Goal: Task Accomplishment & Management: Complete application form

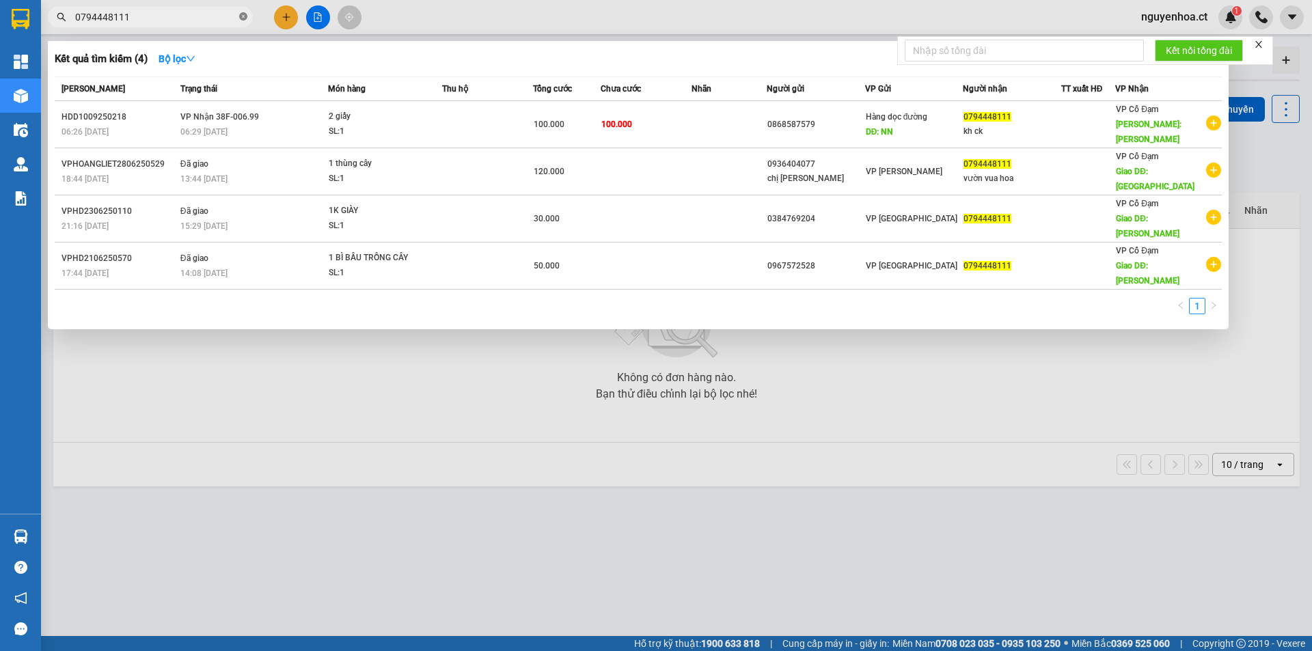
click at [245, 19] on icon "close-circle" at bounding box center [243, 16] width 8 height 8
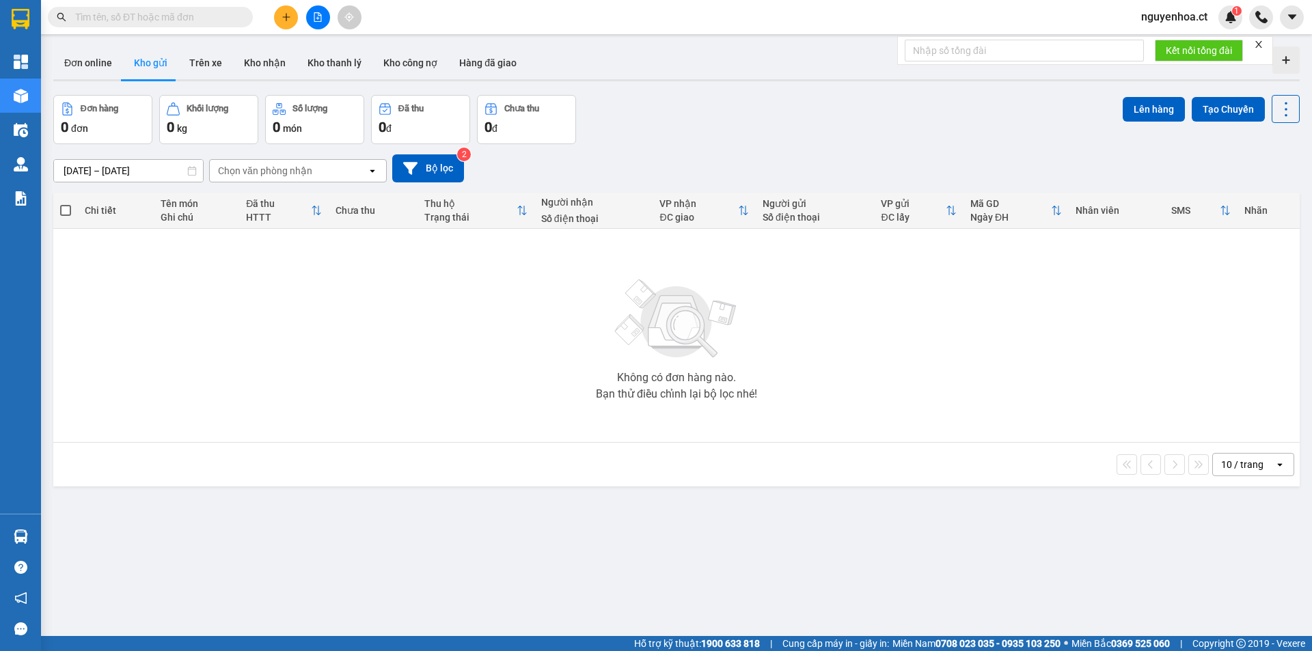
click at [153, 20] on input "text" at bounding box center [155, 17] width 161 height 15
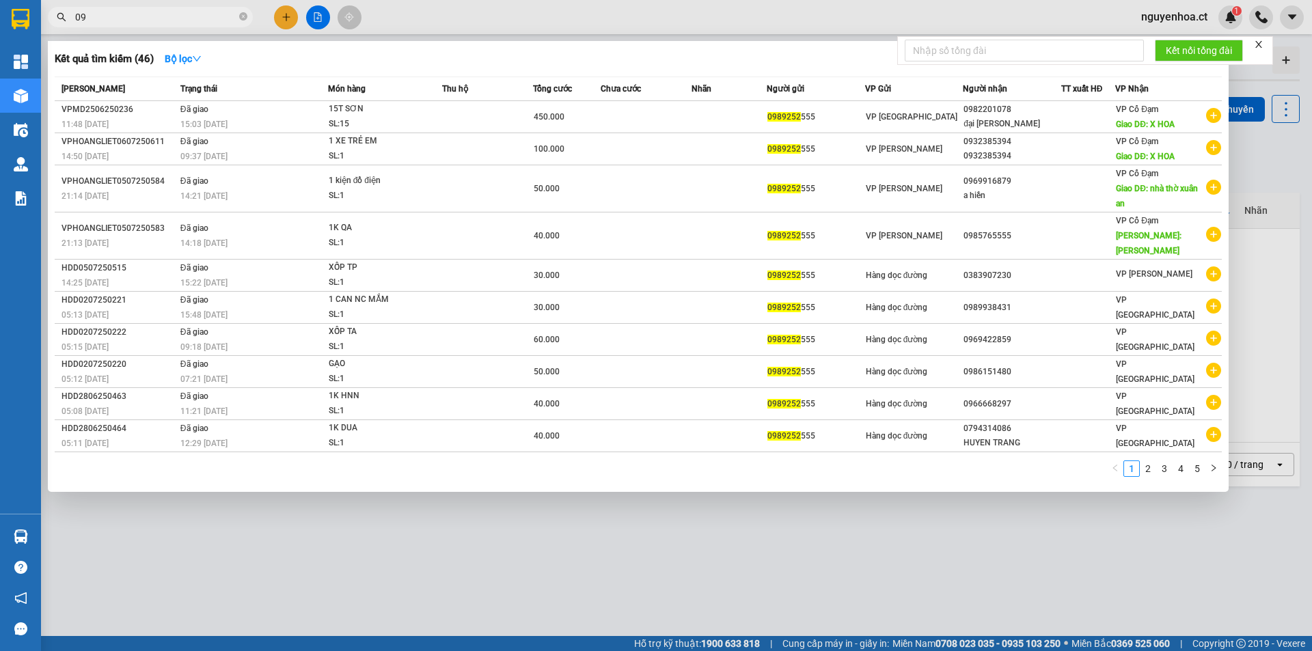
type input "0"
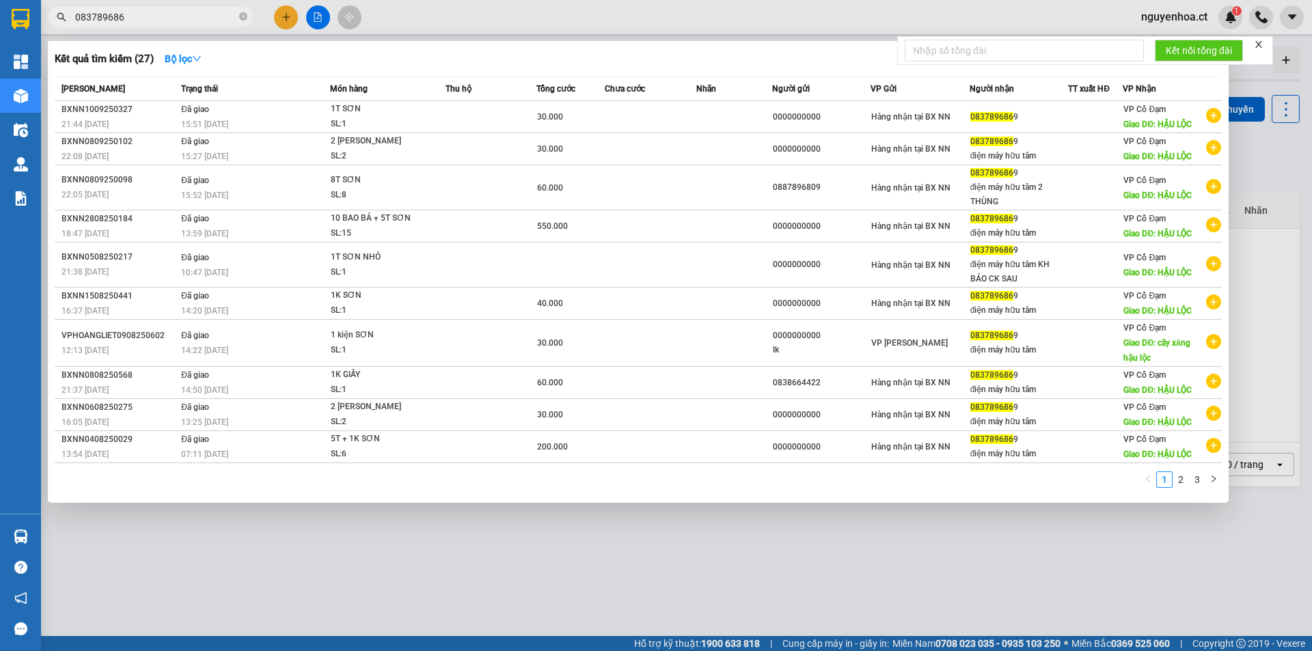
type input "0837896869"
click at [245, 21] on icon "close-circle" at bounding box center [243, 16] width 8 height 8
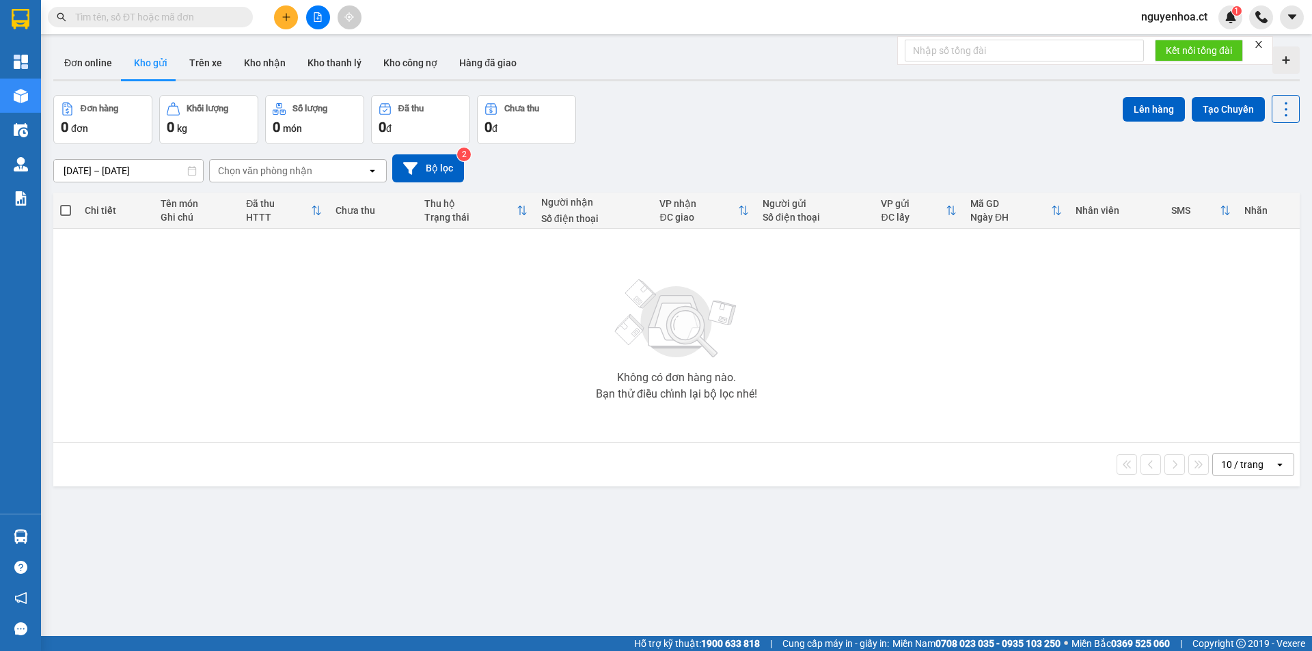
click at [140, 21] on input "text" at bounding box center [155, 17] width 161 height 15
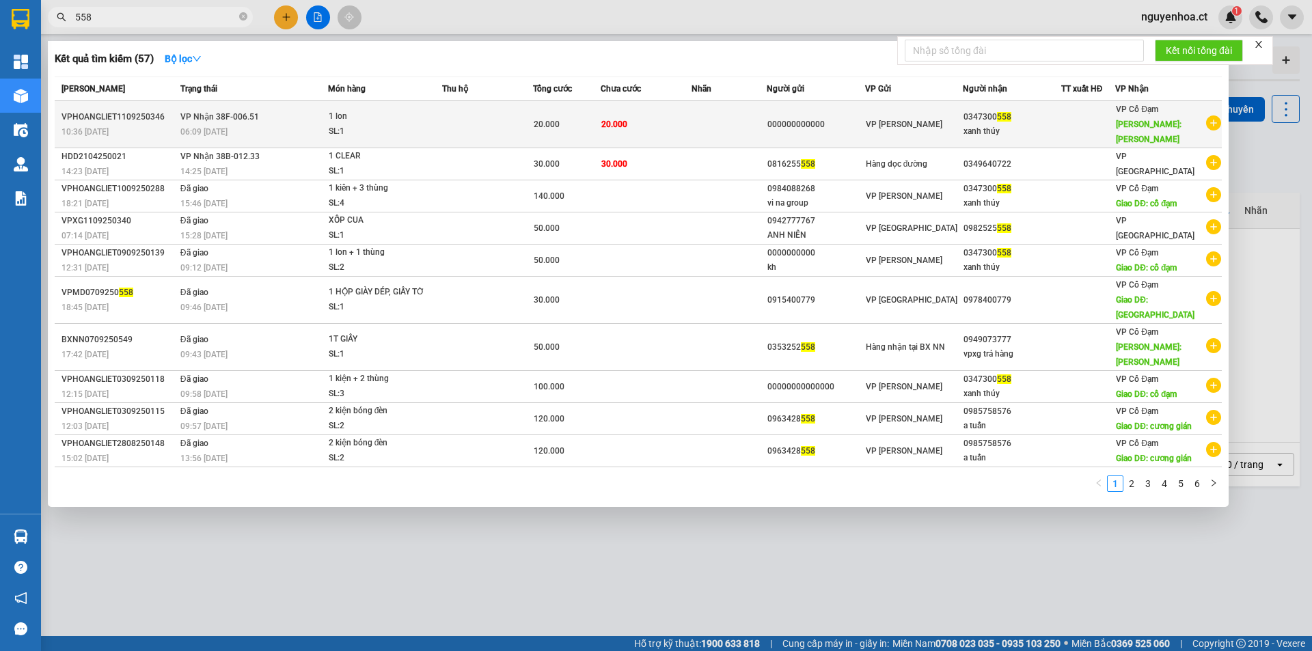
type input "558"
click at [493, 114] on td at bounding box center [487, 124] width 90 height 47
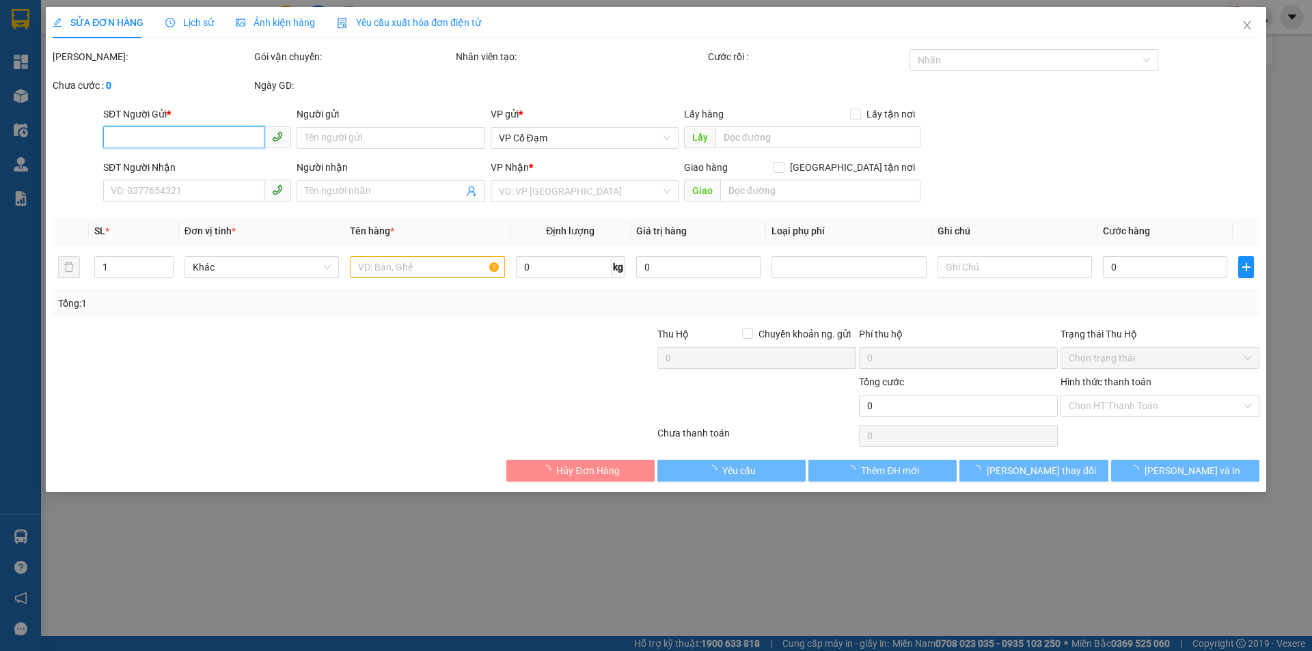
type input "000000000000"
type input "0347300558"
type input "xanh thúy"
type input "xuân song"
type input "20.000"
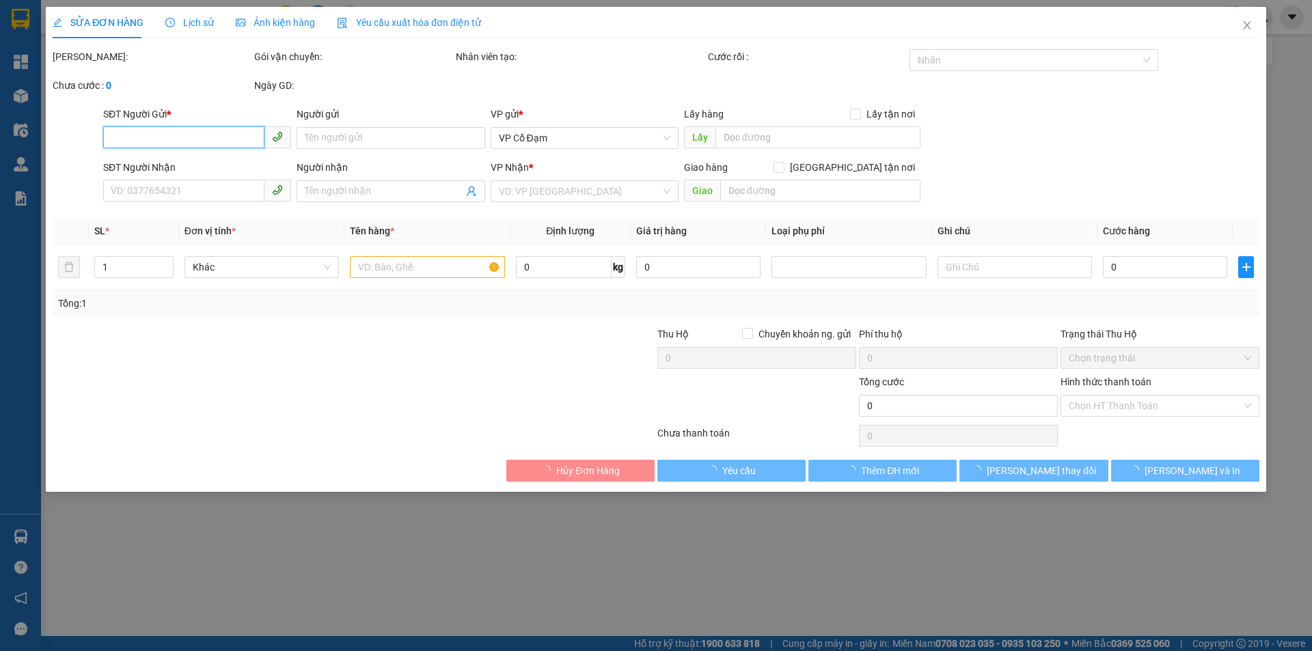
type input "20.000"
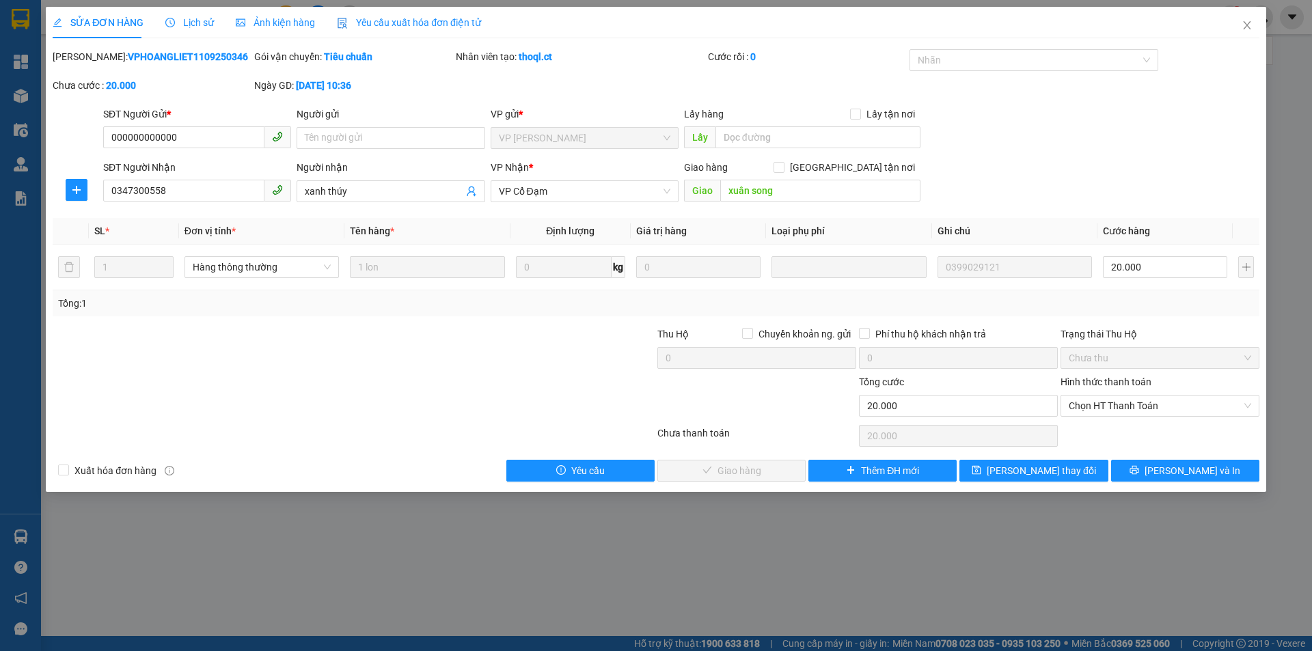
click at [187, 32] on div "Lịch sử" at bounding box center [189, 22] width 49 height 31
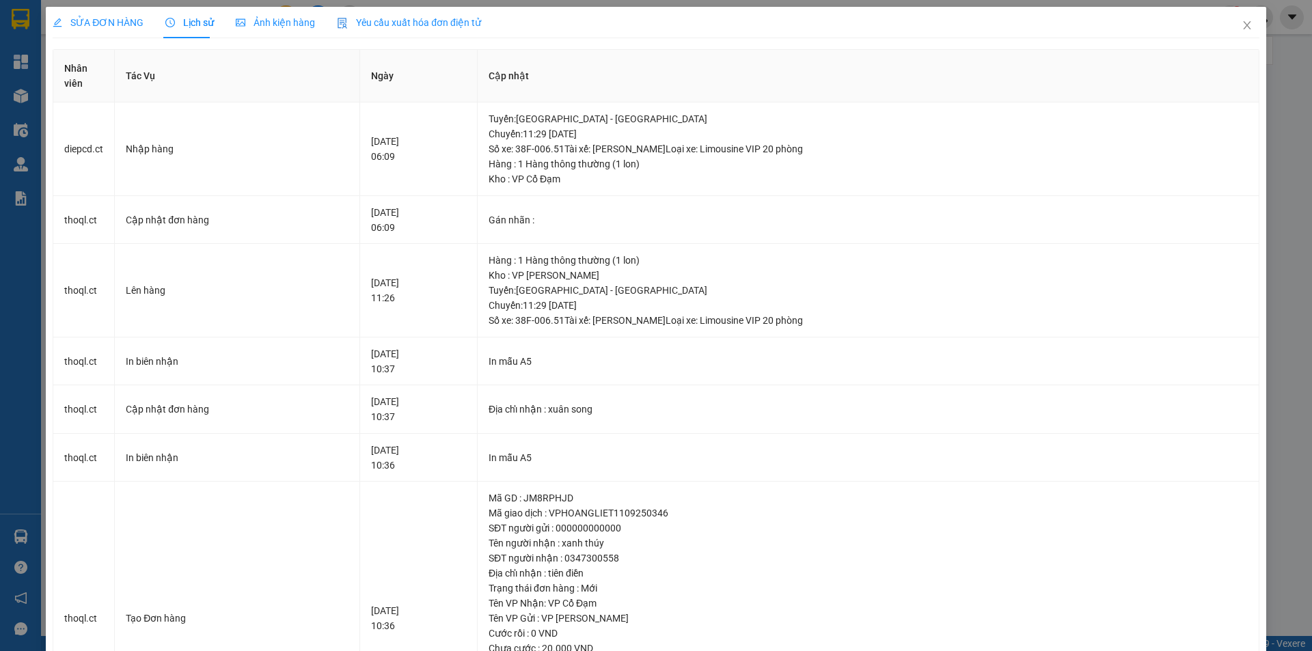
click at [105, 29] on div "SỬA ĐƠN HÀNG" at bounding box center [98, 22] width 91 height 15
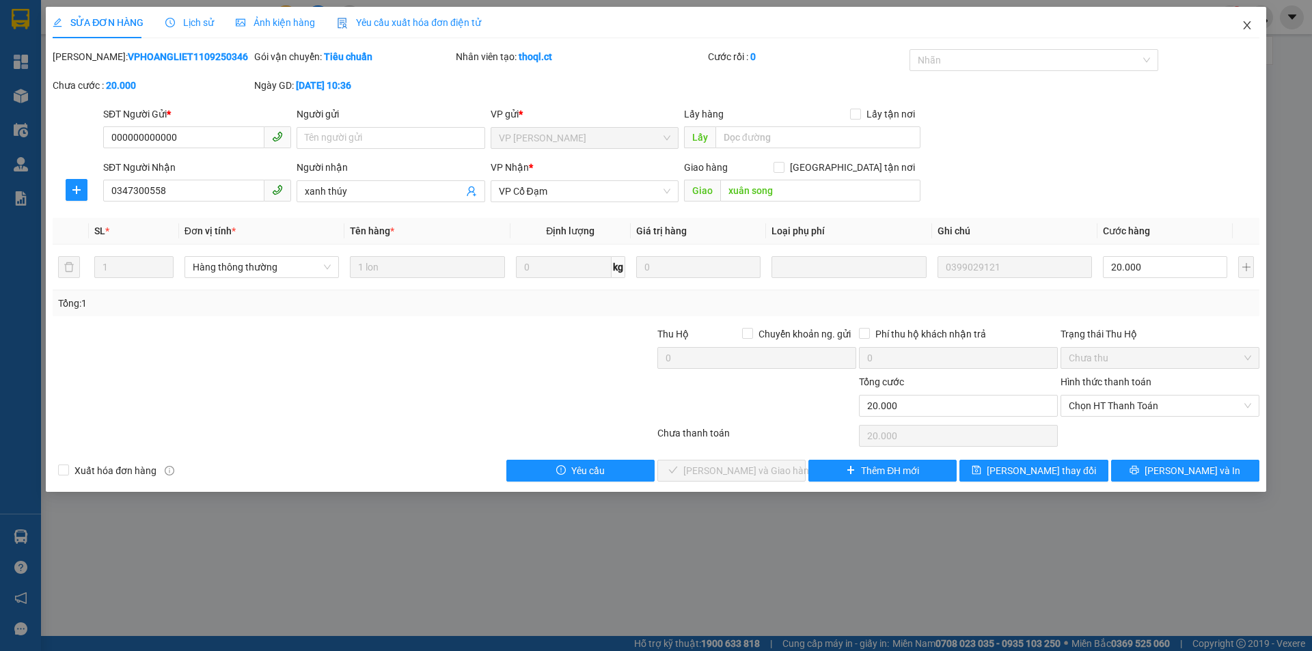
click at [1243, 26] on icon "close" at bounding box center [1247, 25] width 11 height 11
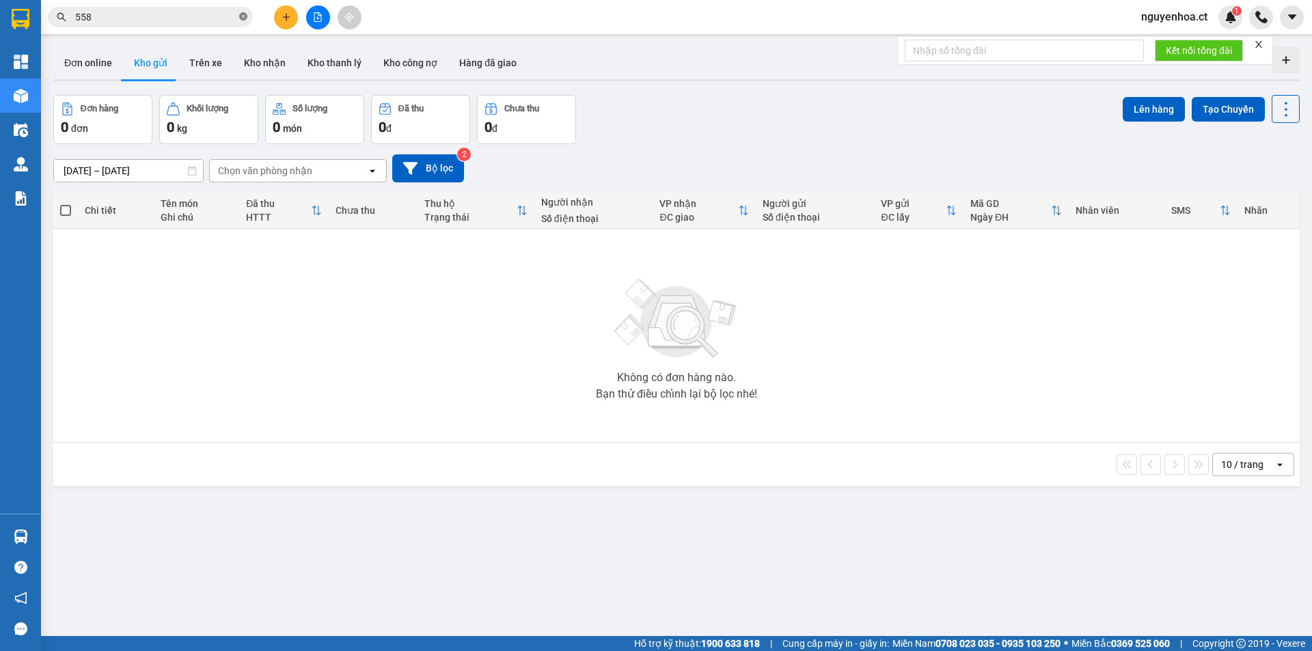
click at [242, 15] on icon "close-circle" at bounding box center [243, 16] width 8 height 8
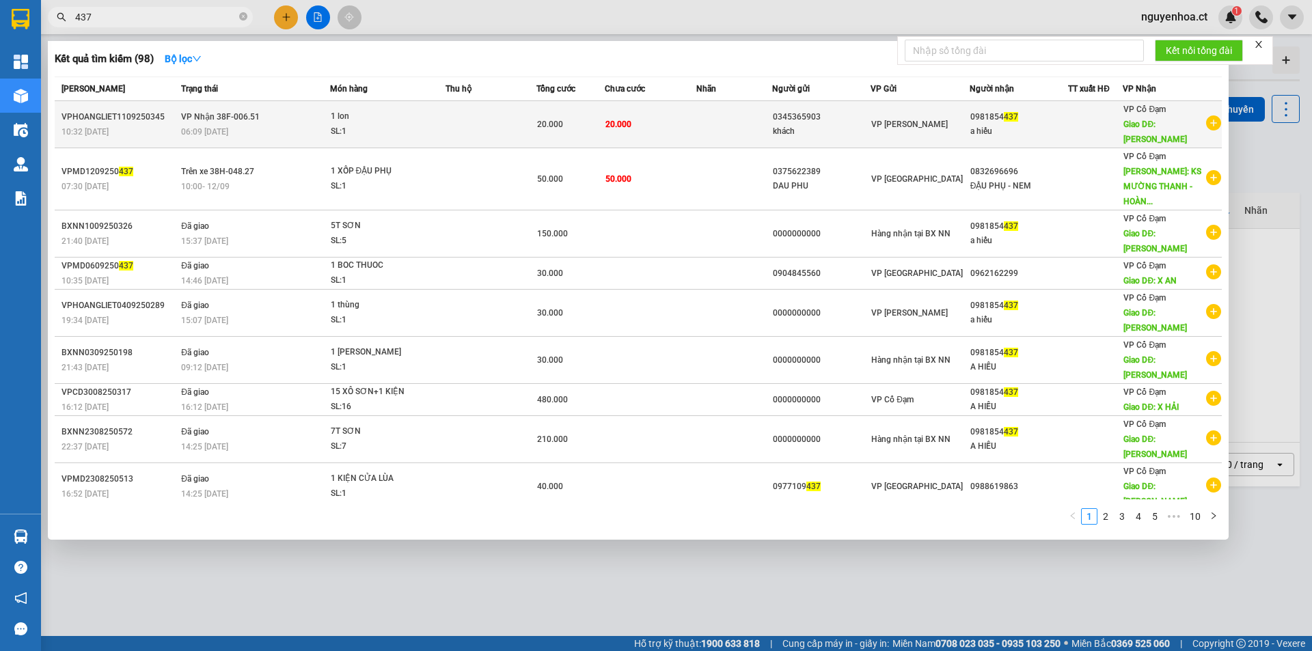
type input "437"
click at [286, 124] on div "06:09 [DATE]" at bounding box center [255, 131] width 148 height 15
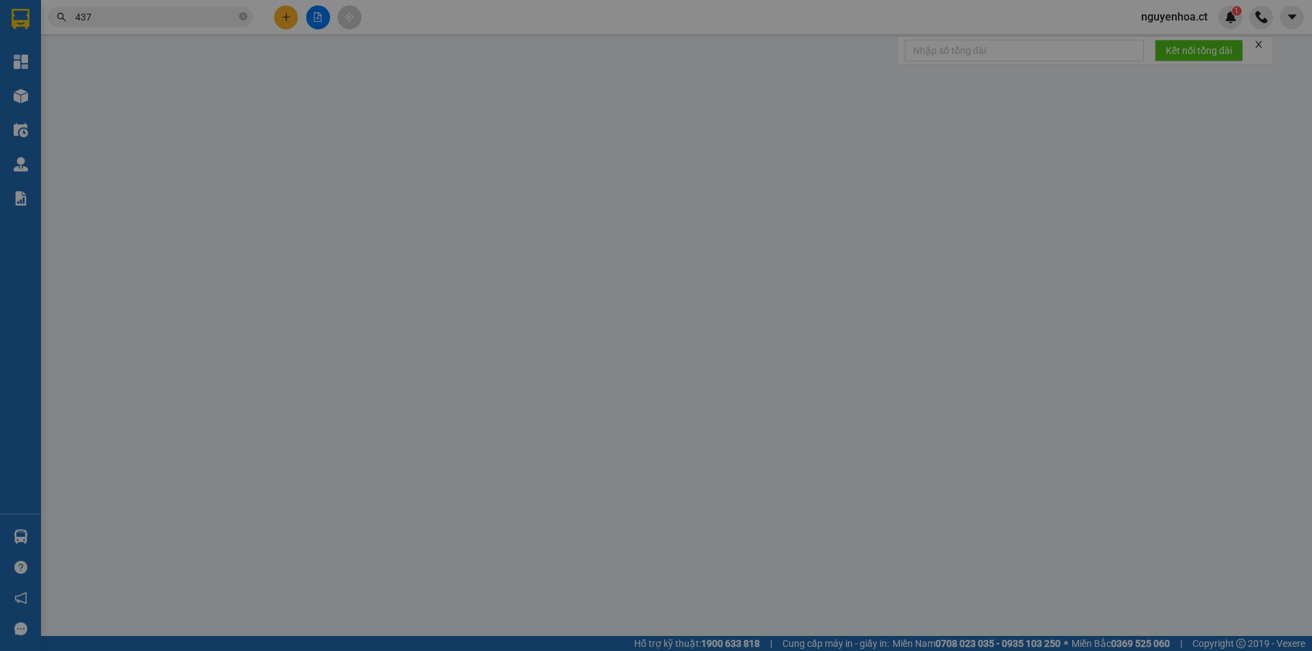
type input "0345365903"
type input "khách"
type input "0981854437"
type input "a hiếu"
type input "[PERSON_NAME]"
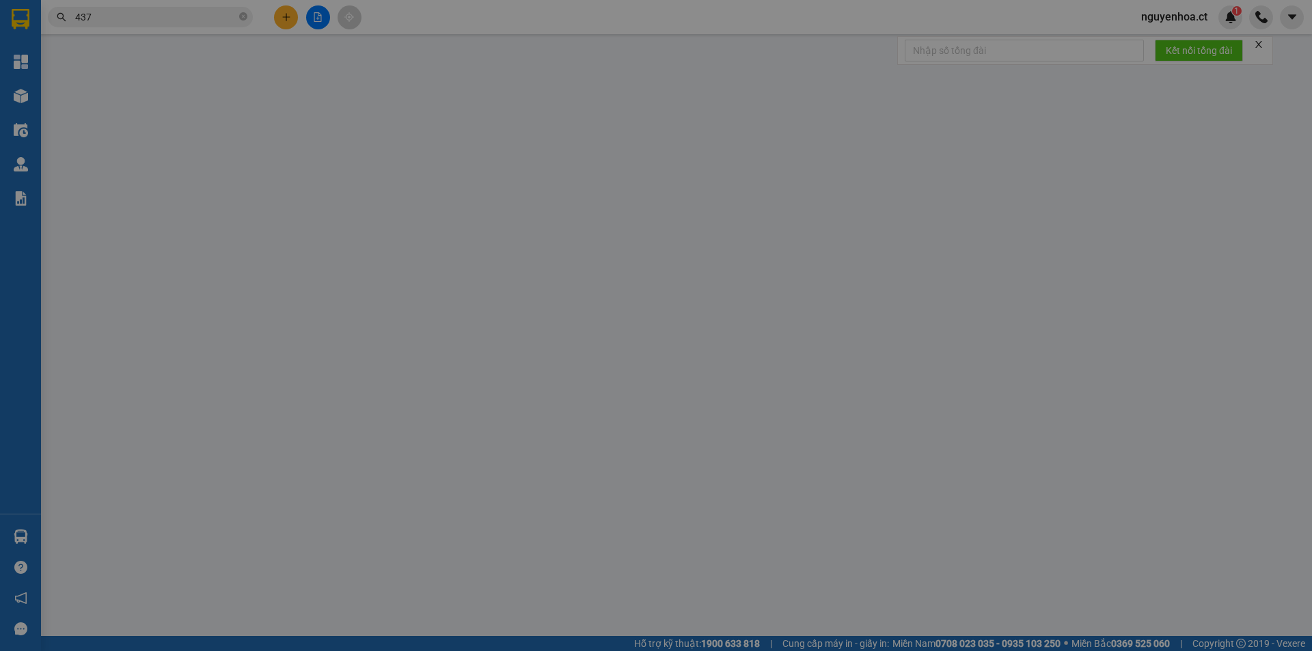
type input "20.000"
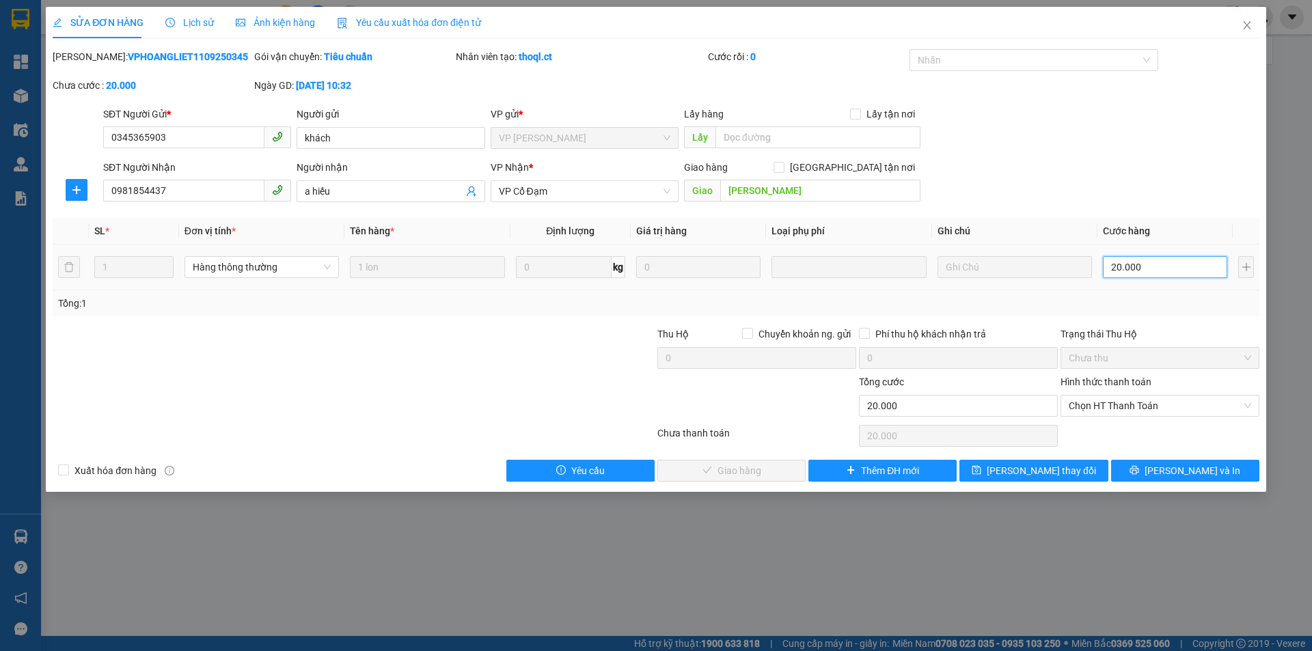
click at [1137, 271] on input "20.000" at bounding box center [1165, 267] width 124 height 22
type input "3"
type input "30"
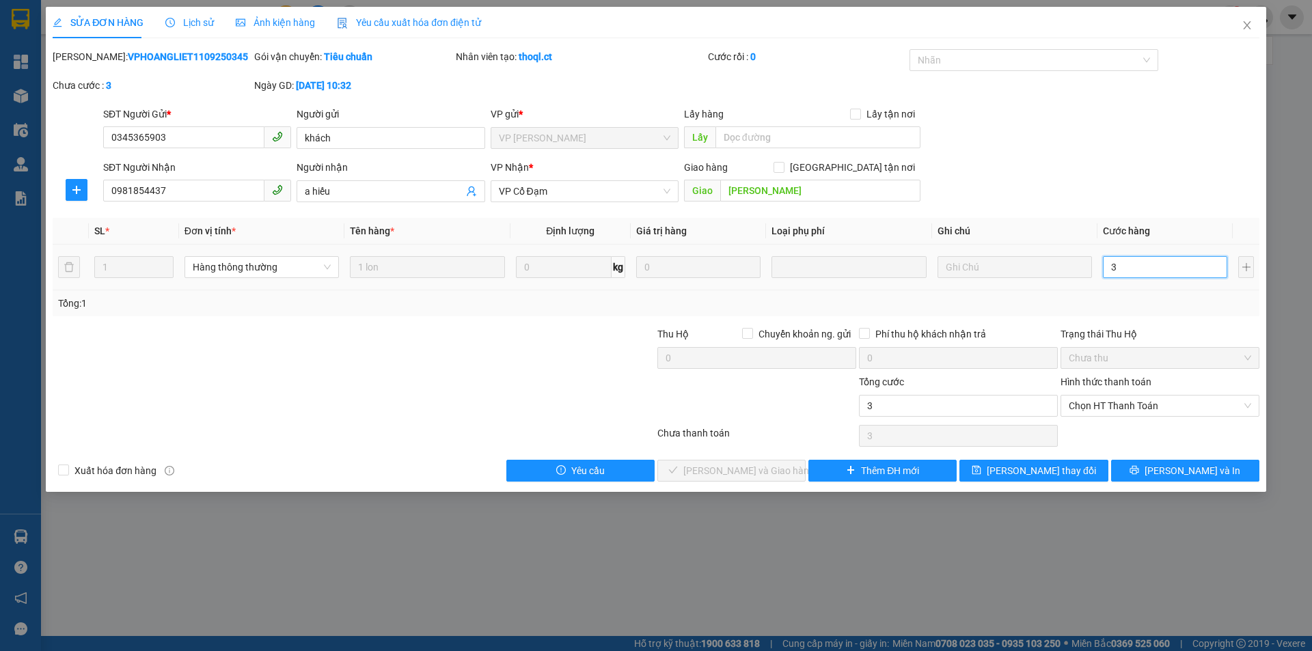
type input "30"
type input "30.000"
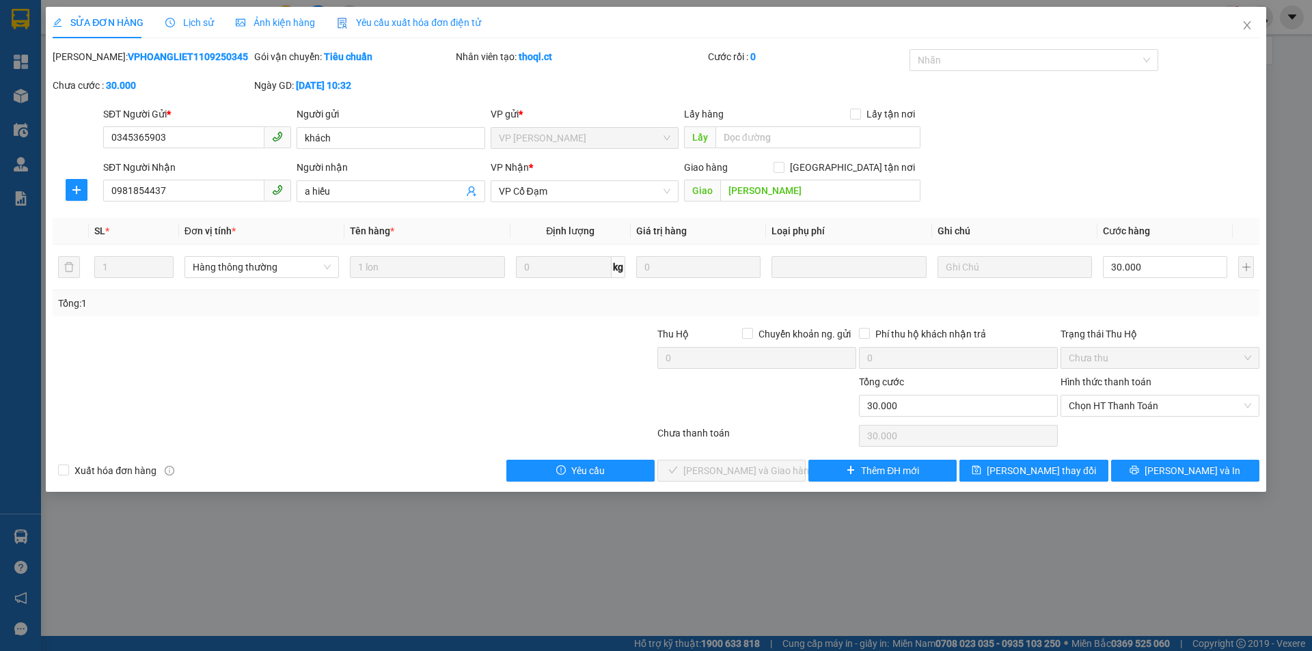
click at [1070, 312] on div "Tổng: 1" at bounding box center [656, 303] width 1207 height 26
click at [1051, 472] on span "[PERSON_NAME] thay đổi" at bounding box center [1041, 470] width 109 height 15
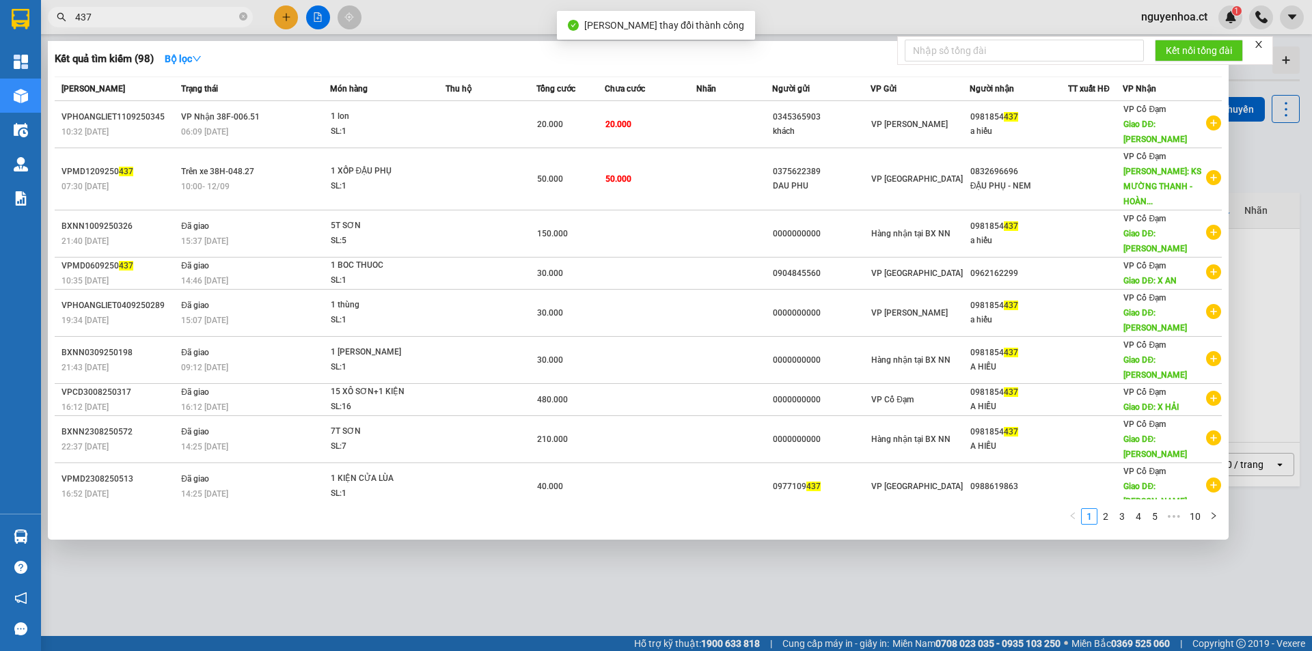
click at [112, 16] on input "437" at bounding box center [155, 17] width 161 height 15
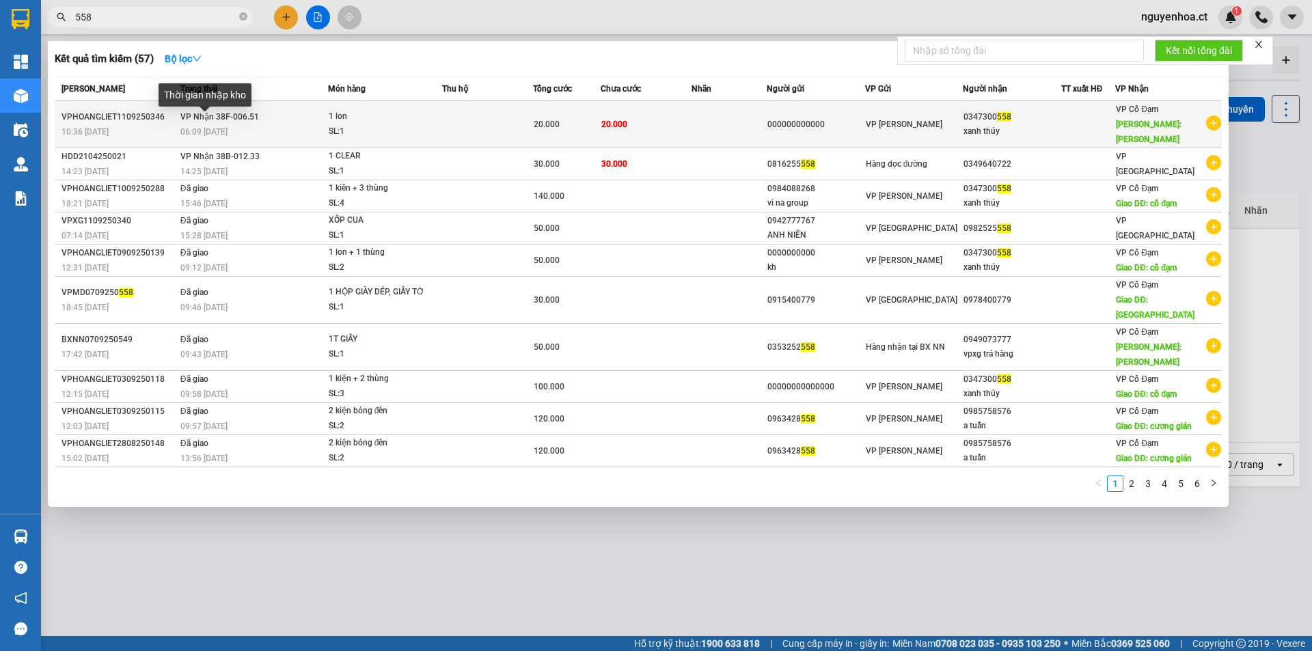
type input "558"
click at [195, 127] on span "06:09 [DATE]" at bounding box center [203, 132] width 47 height 10
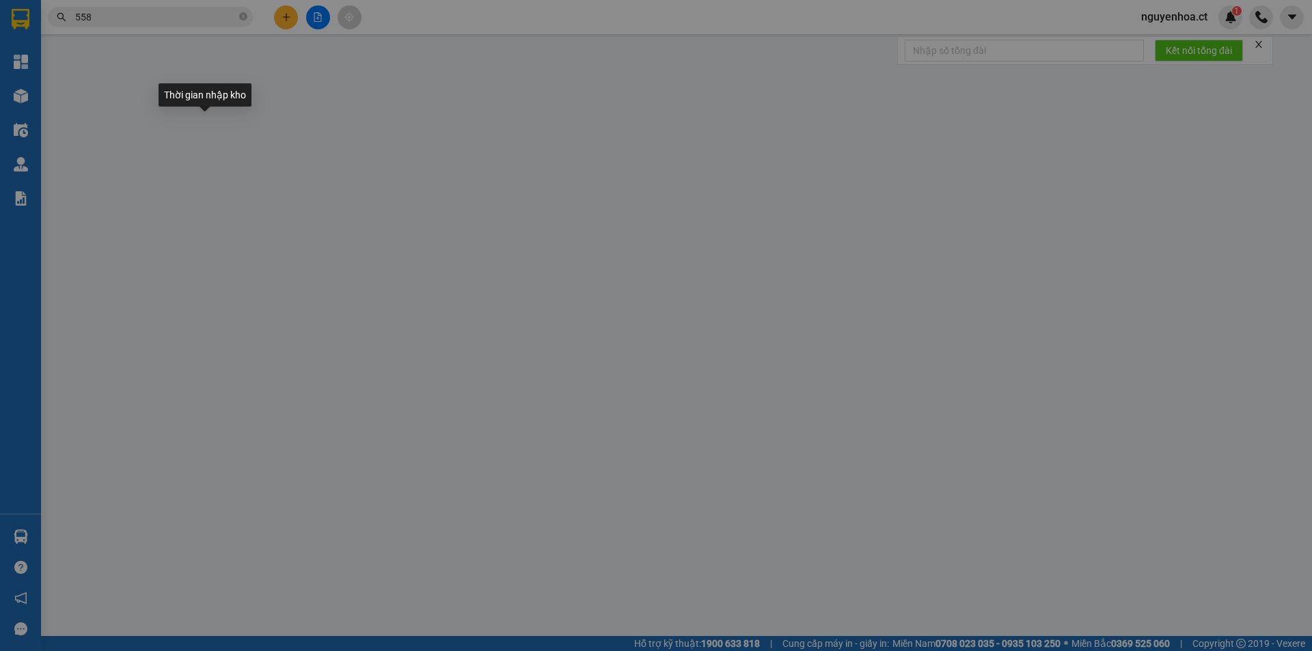
type input "000000000000"
type input "0347300558"
type input "xanh thúy"
type input "xuân song"
type input "20.000"
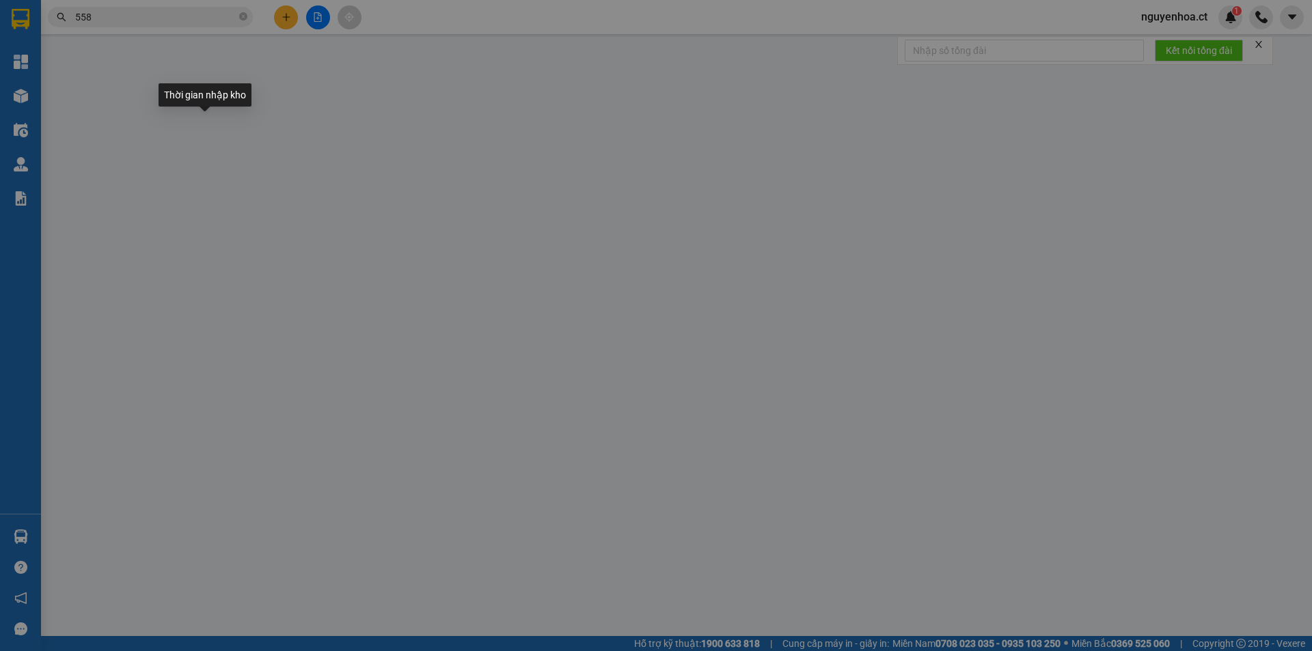
type input "20.000"
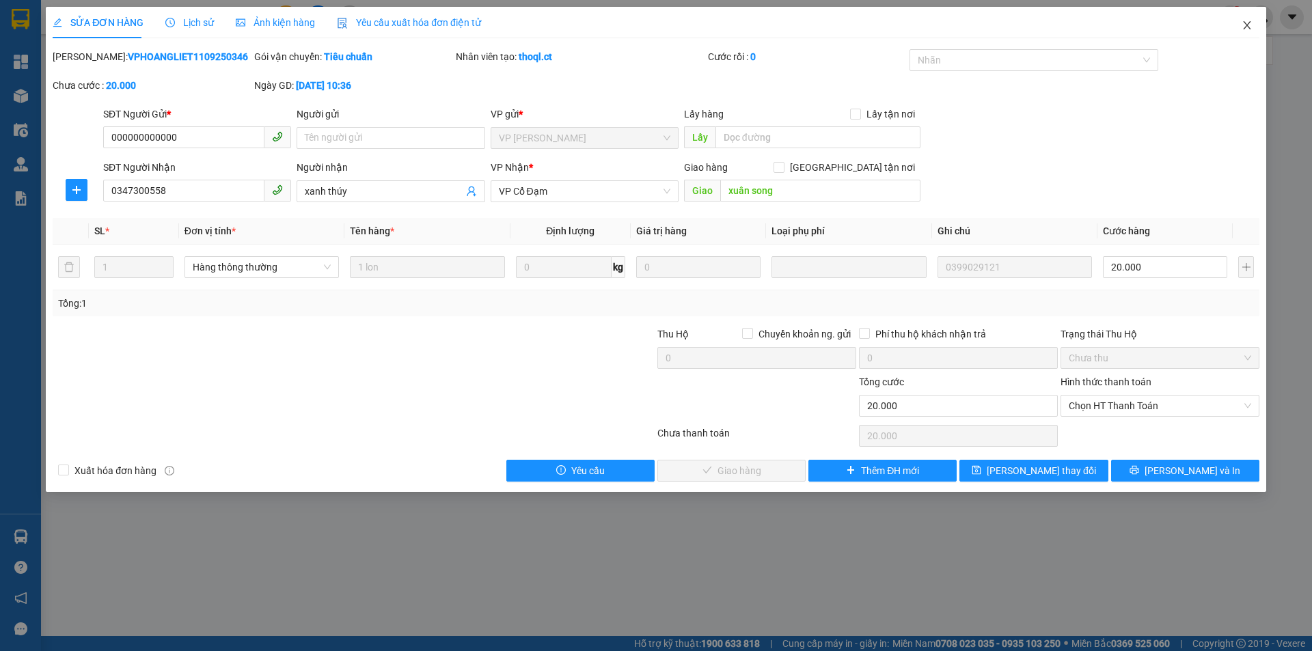
click at [1245, 26] on icon "close" at bounding box center [1247, 25] width 11 height 11
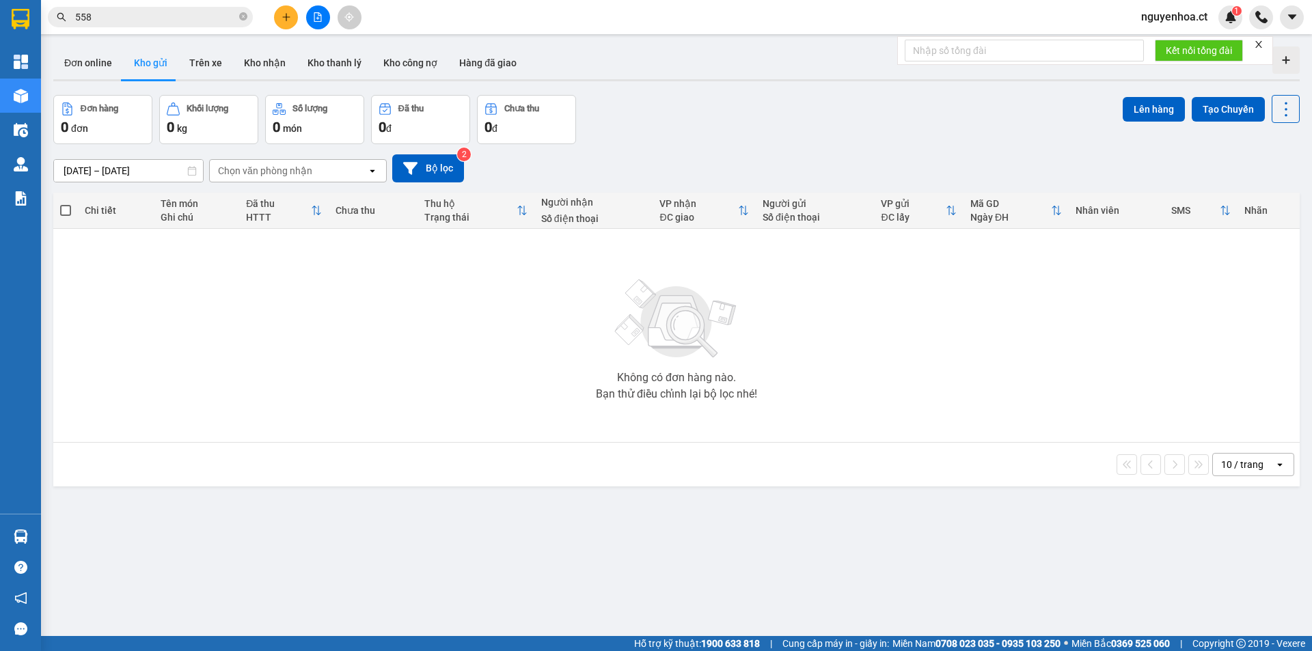
click at [98, 22] on input "558" at bounding box center [155, 17] width 161 height 15
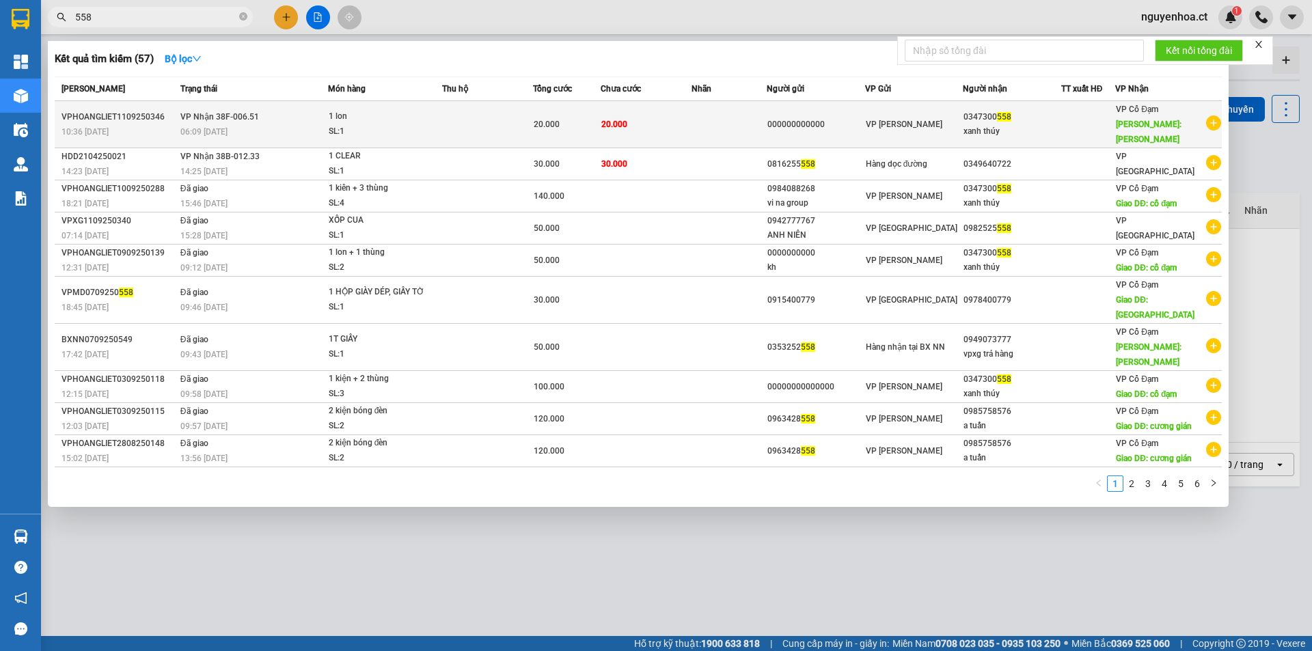
click at [247, 124] on div "06:09 [DATE]" at bounding box center [253, 131] width 147 height 15
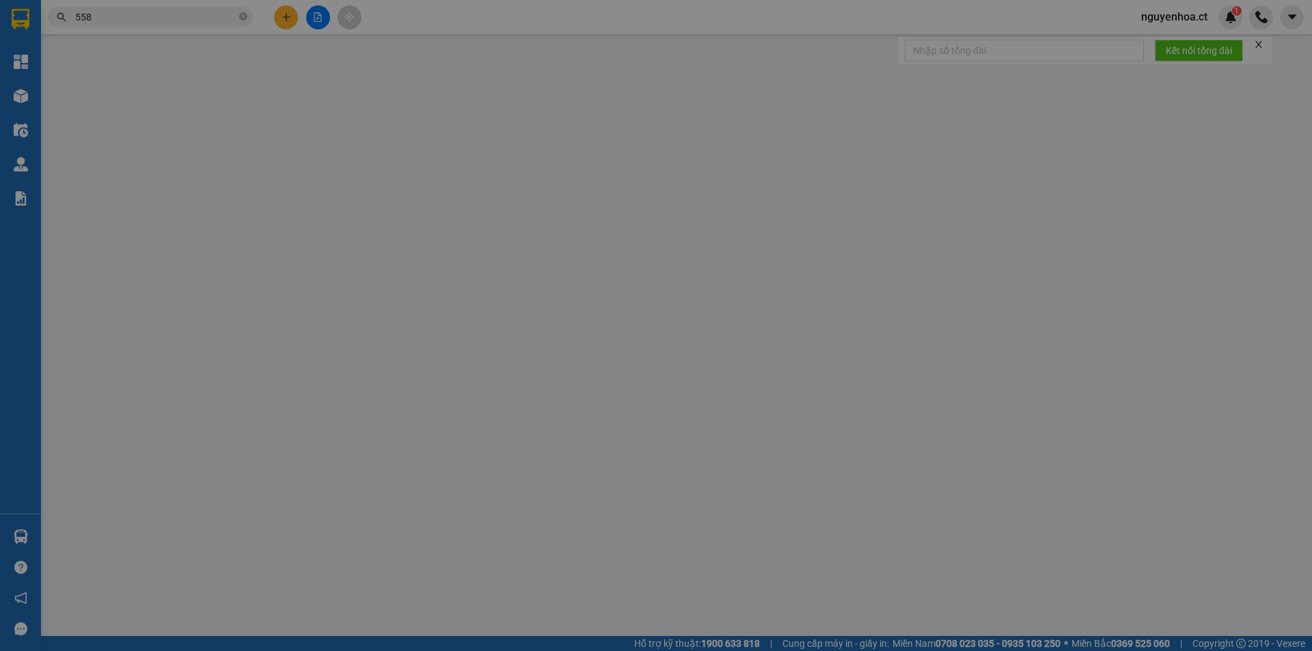
type input "000000000000"
type input "0347300558"
type input "xanh thúy"
type input "xuân song"
type input "20.000"
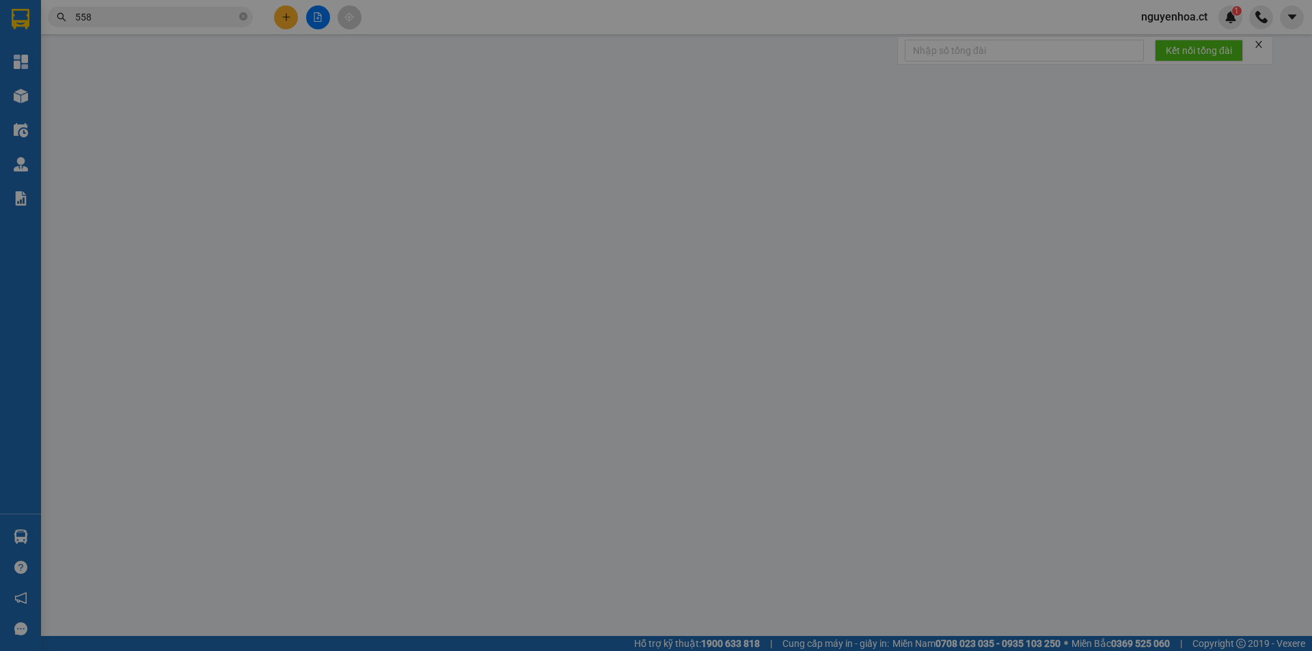
type input "20.000"
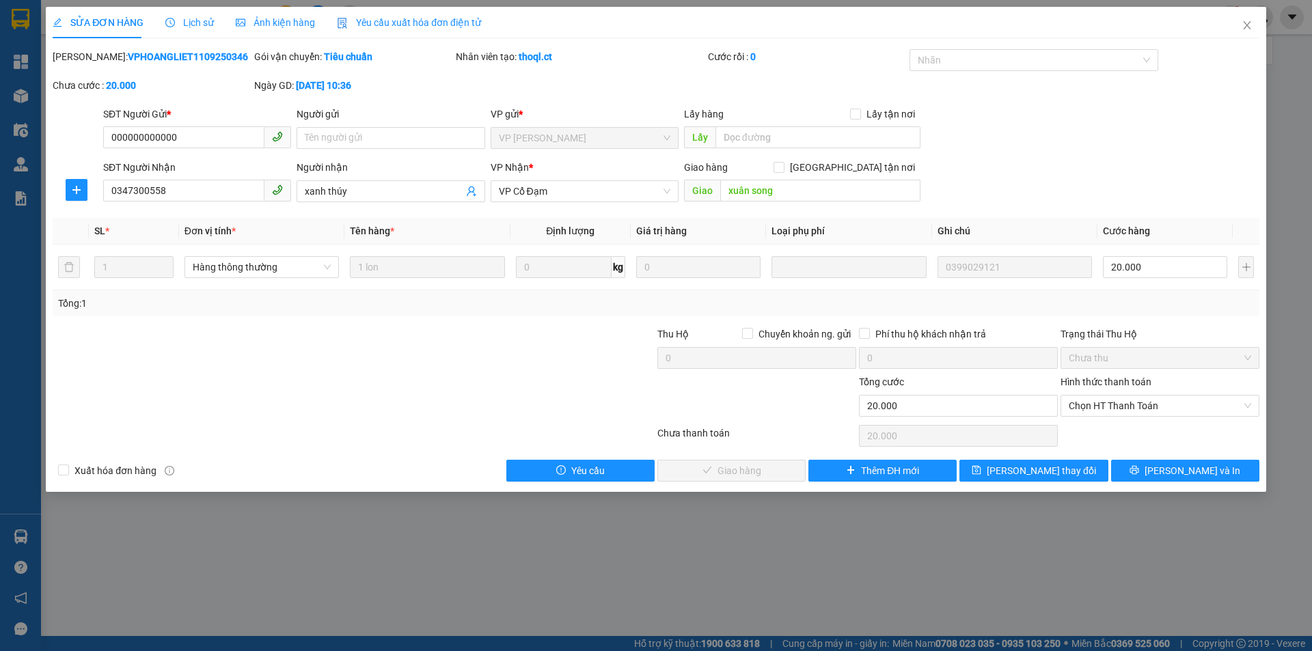
click at [204, 24] on span "Lịch sử" at bounding box center [189, 22] width 49 height 11
